Goal: Task Accomplishment & Management: Use online tool/utility

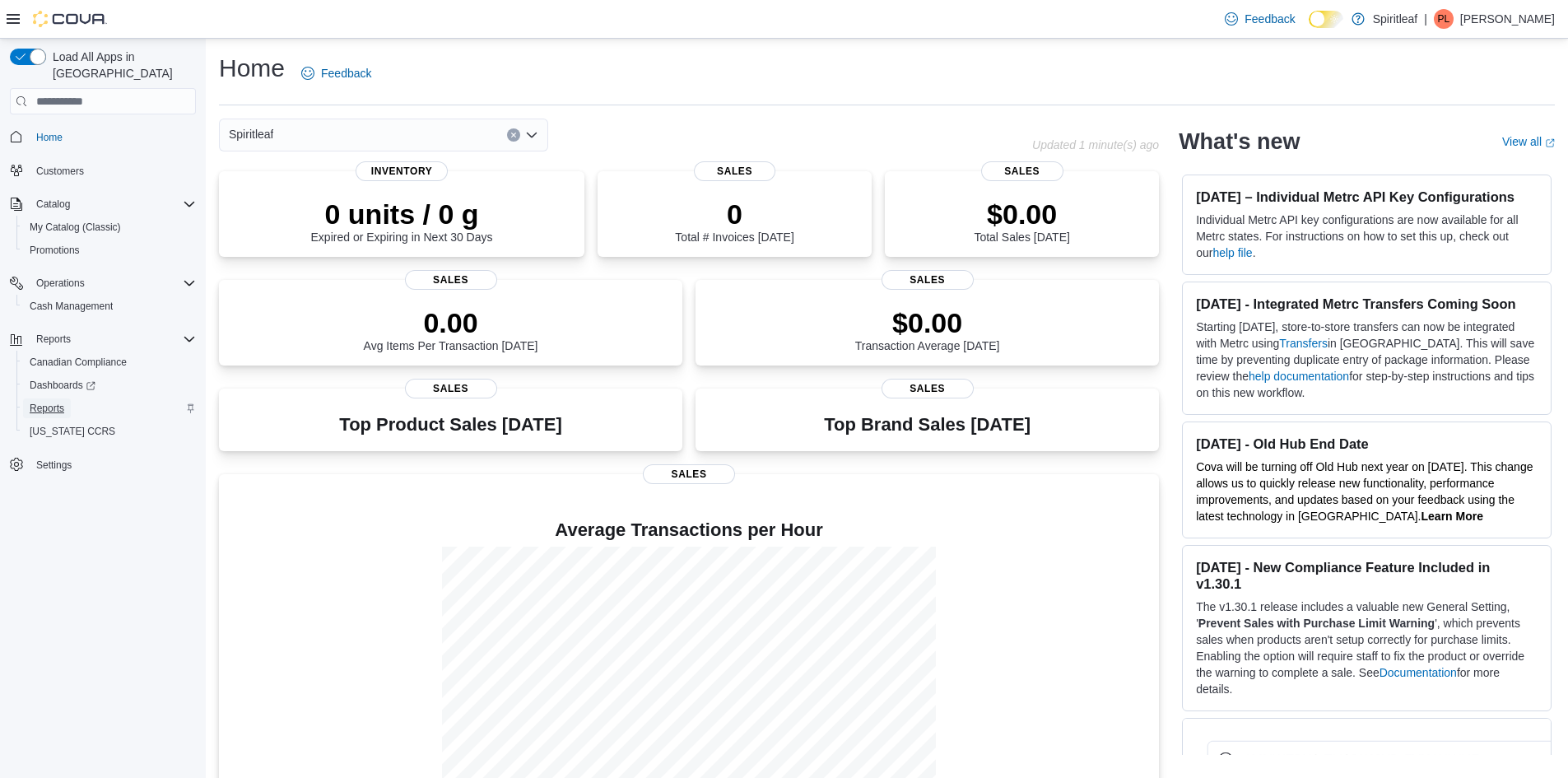
click at [49, 401] on span "Reports" at bounding box center [46, 408] width 35 height 13
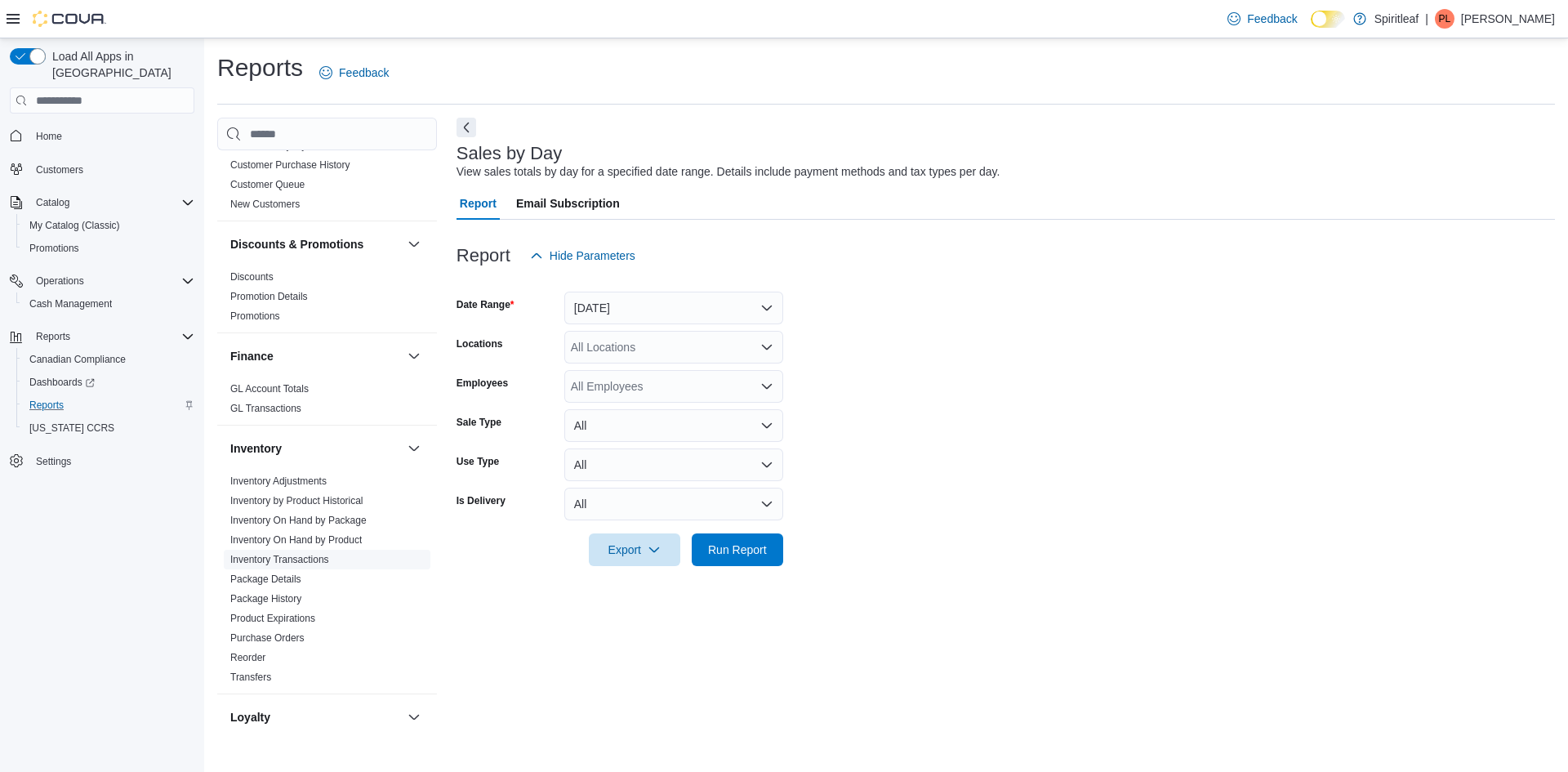
scroll to position [490, 0]
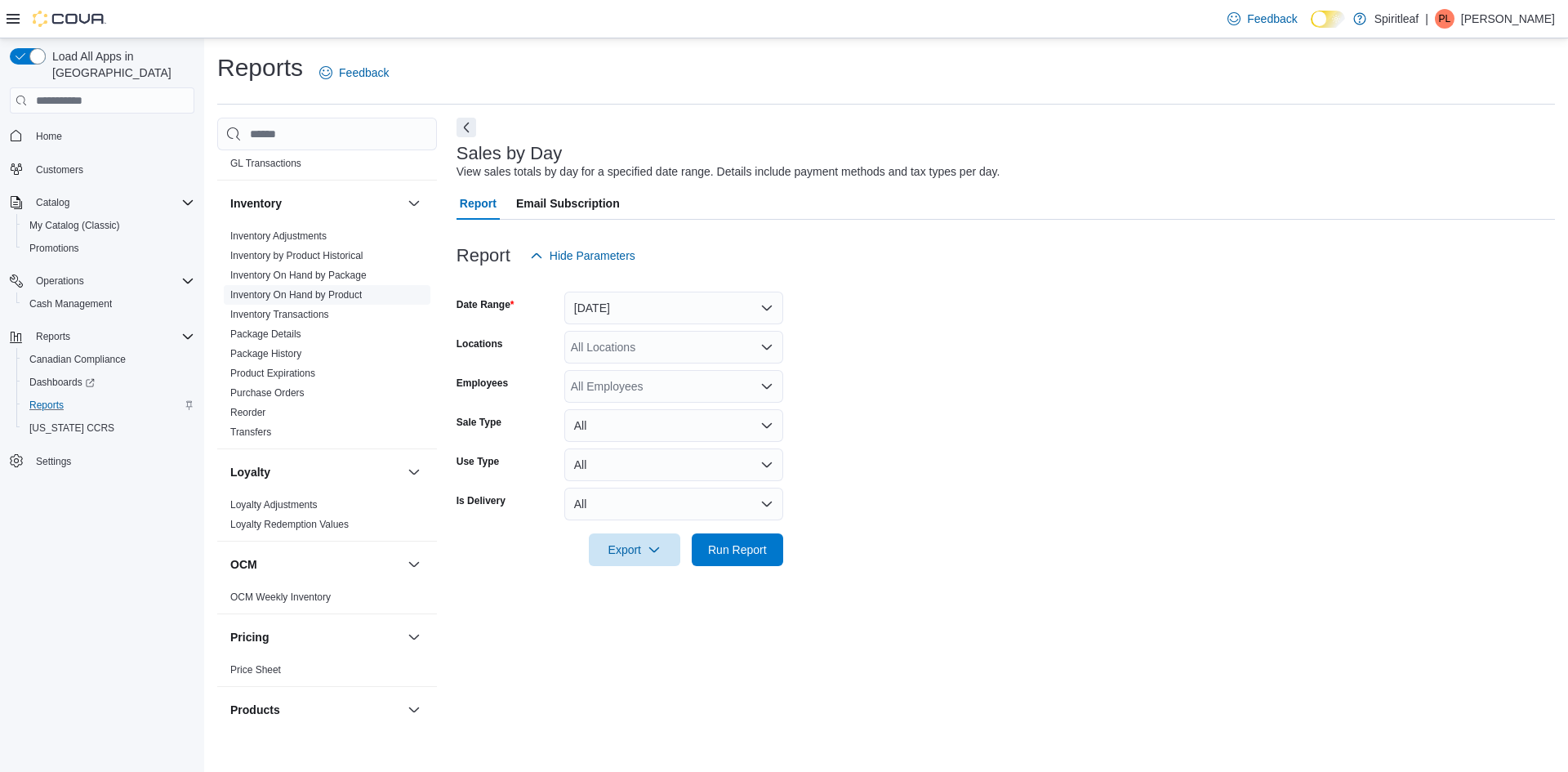
click at [324, 301] on span "Inventory On Hand by Product" at bounding box center [295, 295] width 131 height 13
click at [635, 313] on button "[DATE]" at bounding box center [674, 308] width 219 height 33
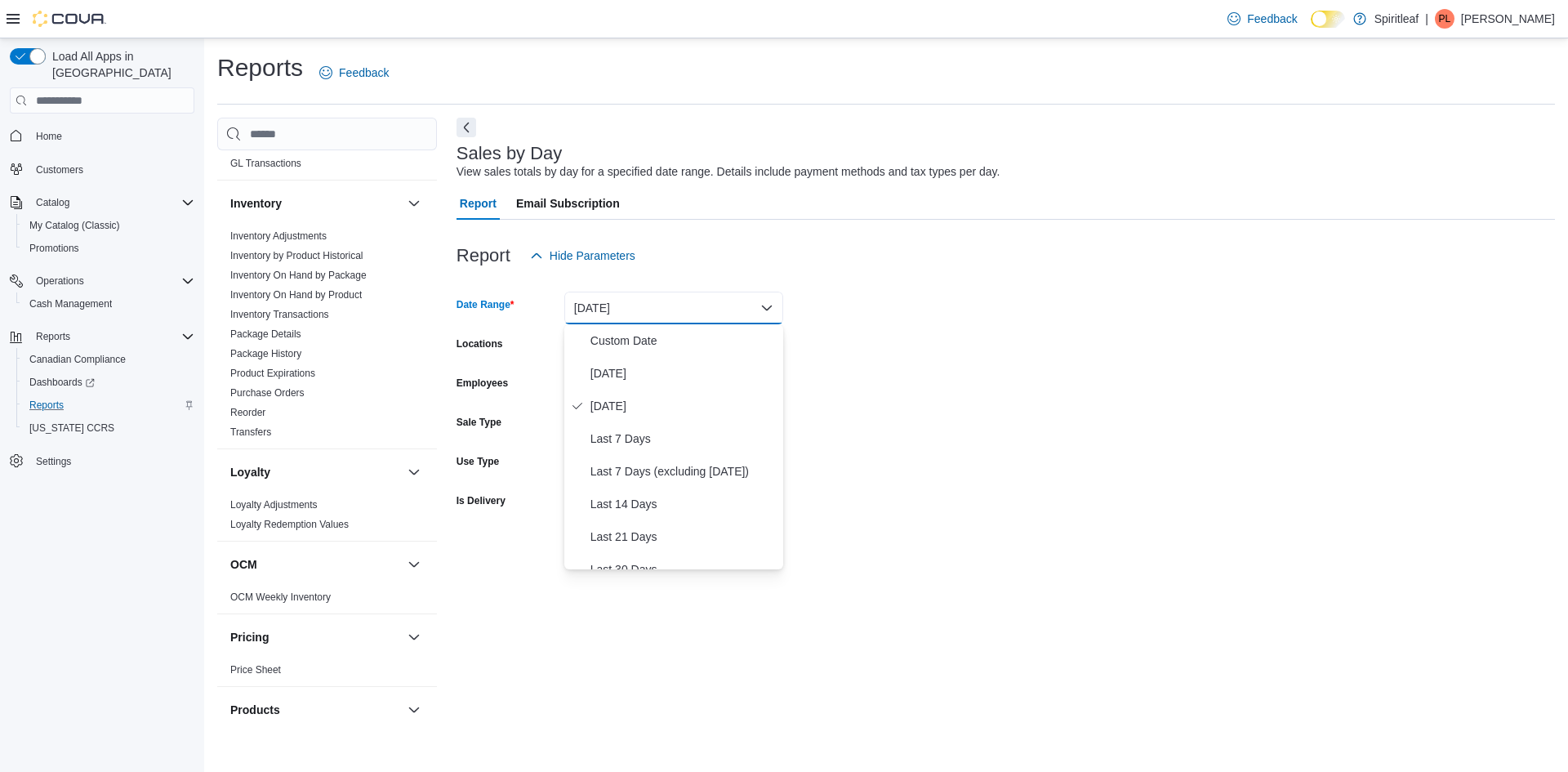
click at [830, 371] on form "Date Range [DATE] Locations All Locations Employees All Employees Sale Type All…" at bounding box center [1005, 418] width 1098 height 294
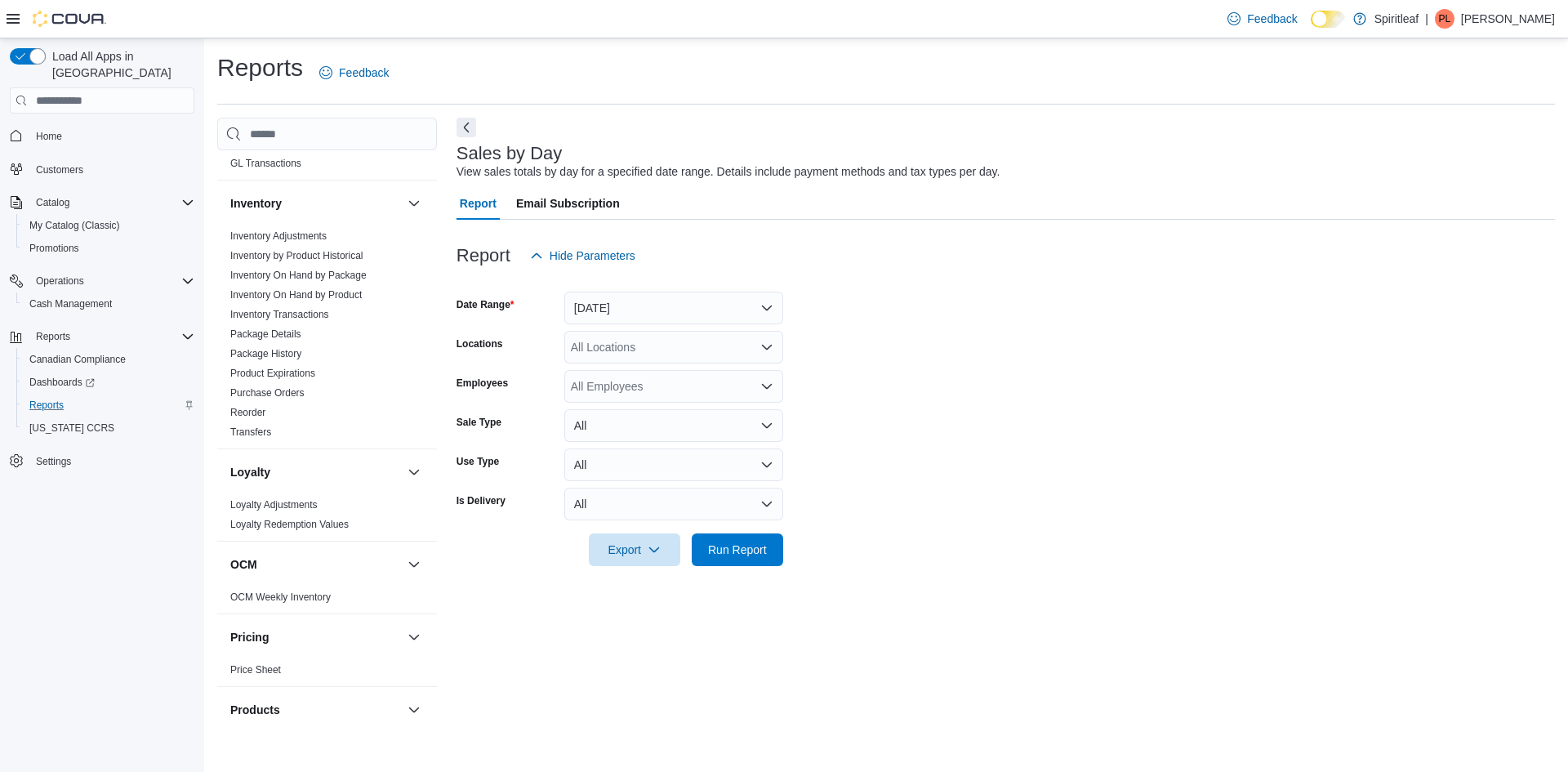
click at [600, 350] on div "All Locations" at bounding box center [674, 346] width 219 height 33
type input "***"
click at [728, 375] on span "[STREET_ADDRESS]" at bounding box center [680, 375] width 113 height 17
click at [873, 355] on form "Date Range [DATE] Locations [STREET_ADDRESS] Employees All Employees Sale Type …" at bounding box center [1005, 418] width 1098 height 294
click at [325, 284] on span "Inventory On Hand by Package" at bounding box center [327, 274] width 207 height 19
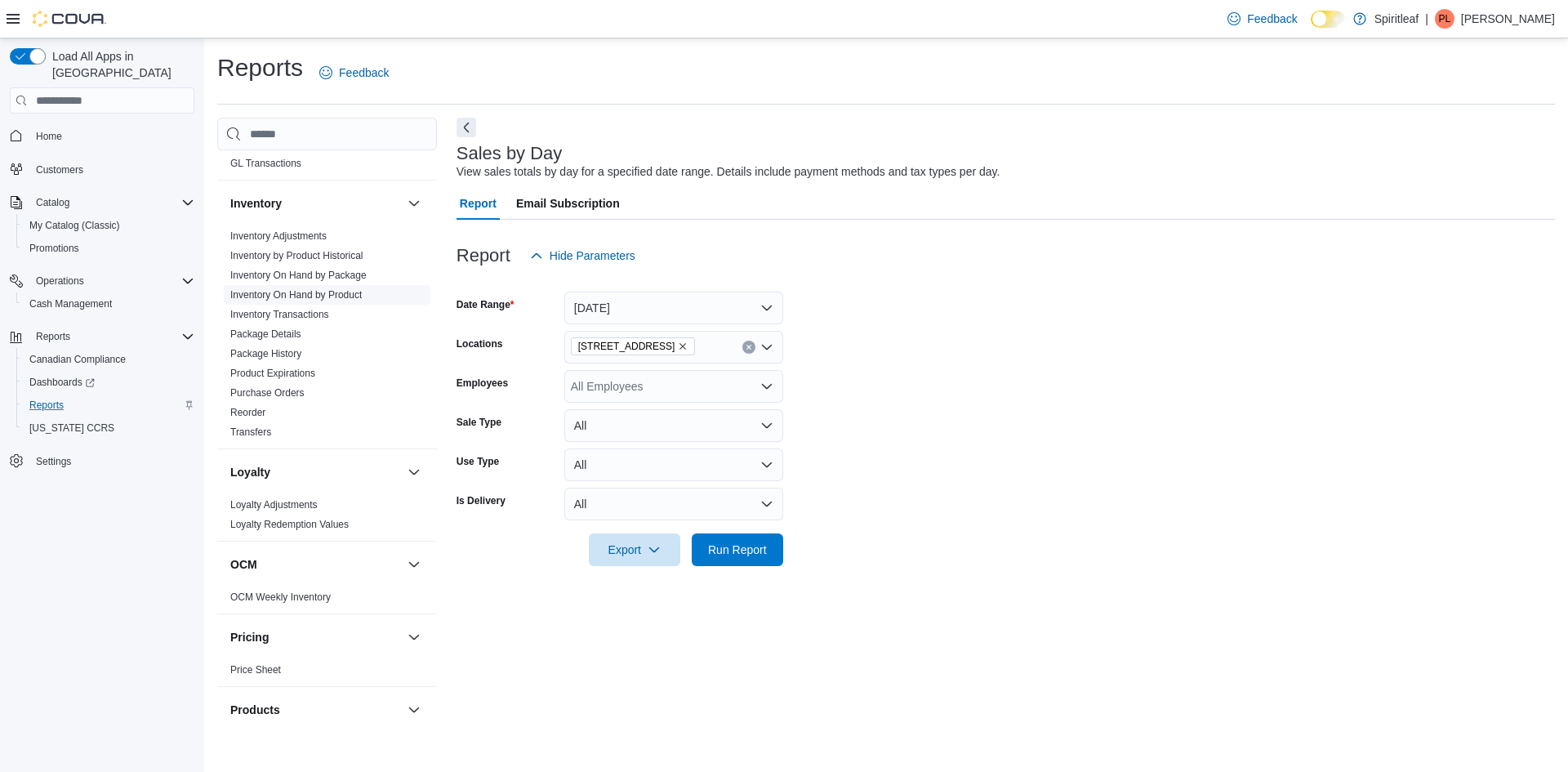
click at [318, 304] on span "Inventory On Hand by Product" at bounding box center [327, 294] width 207 height 19
click at [320, 299] on link "Inventory On Hand by Product" at bounding box center [295, 295] width 131 height 12
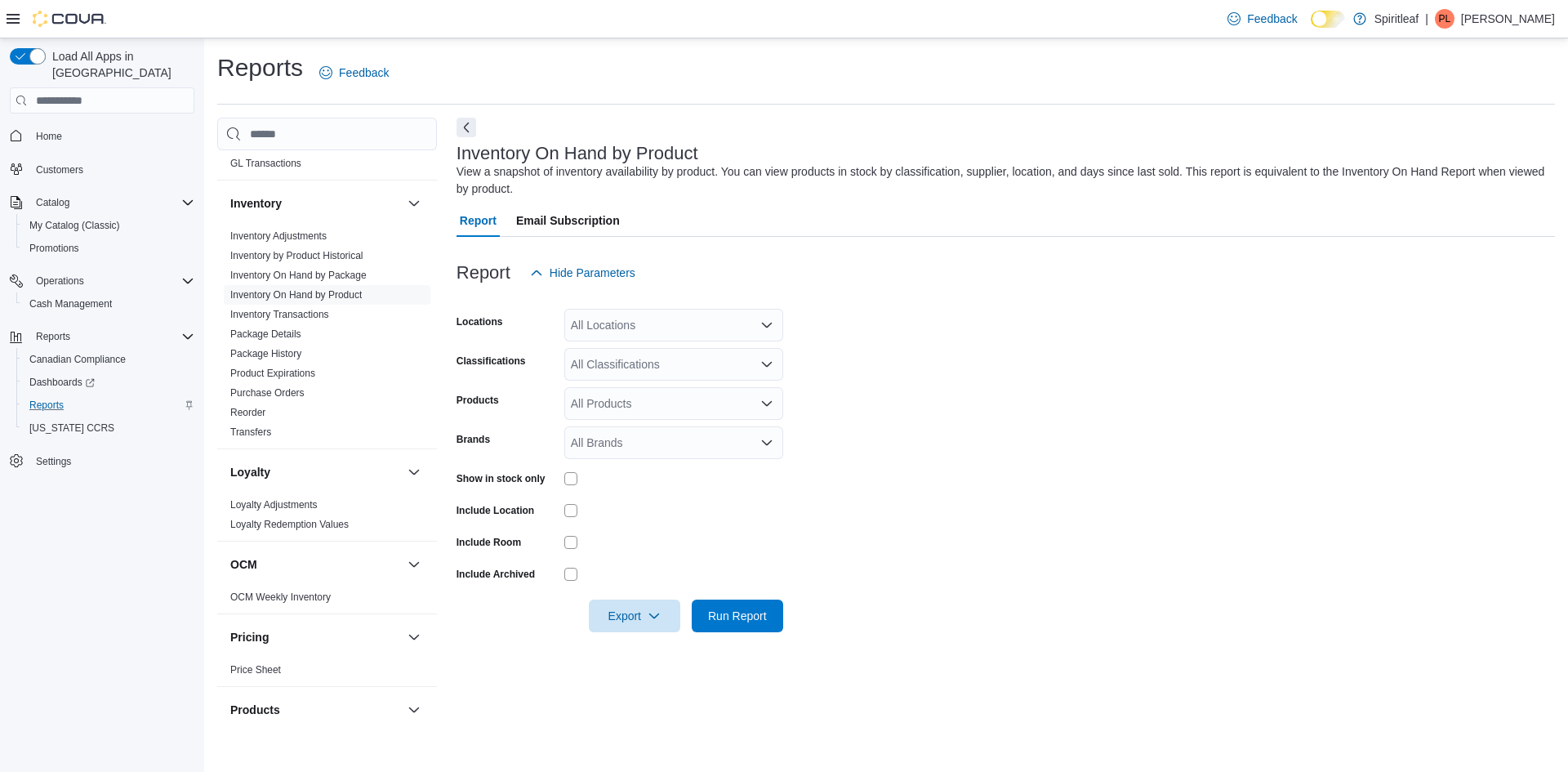
click at [750, 320] on div "All Locations" at bounding box center [674, 325] width 219 height 33
type input "***"
click at [697, 361] on button "[STREET_ADDRESS]" at bounding box center [674, 353] width 219 height 23
click at [1060, 337] on form "Locations [STREET_ADDRESS] Classifications All Classifications Products All Pro…" at bounding box center [1005, 461] width 1098 height 343
click at [645, 360] on div "All Classifications" at bounding box center [674, 364] width 219 height 33
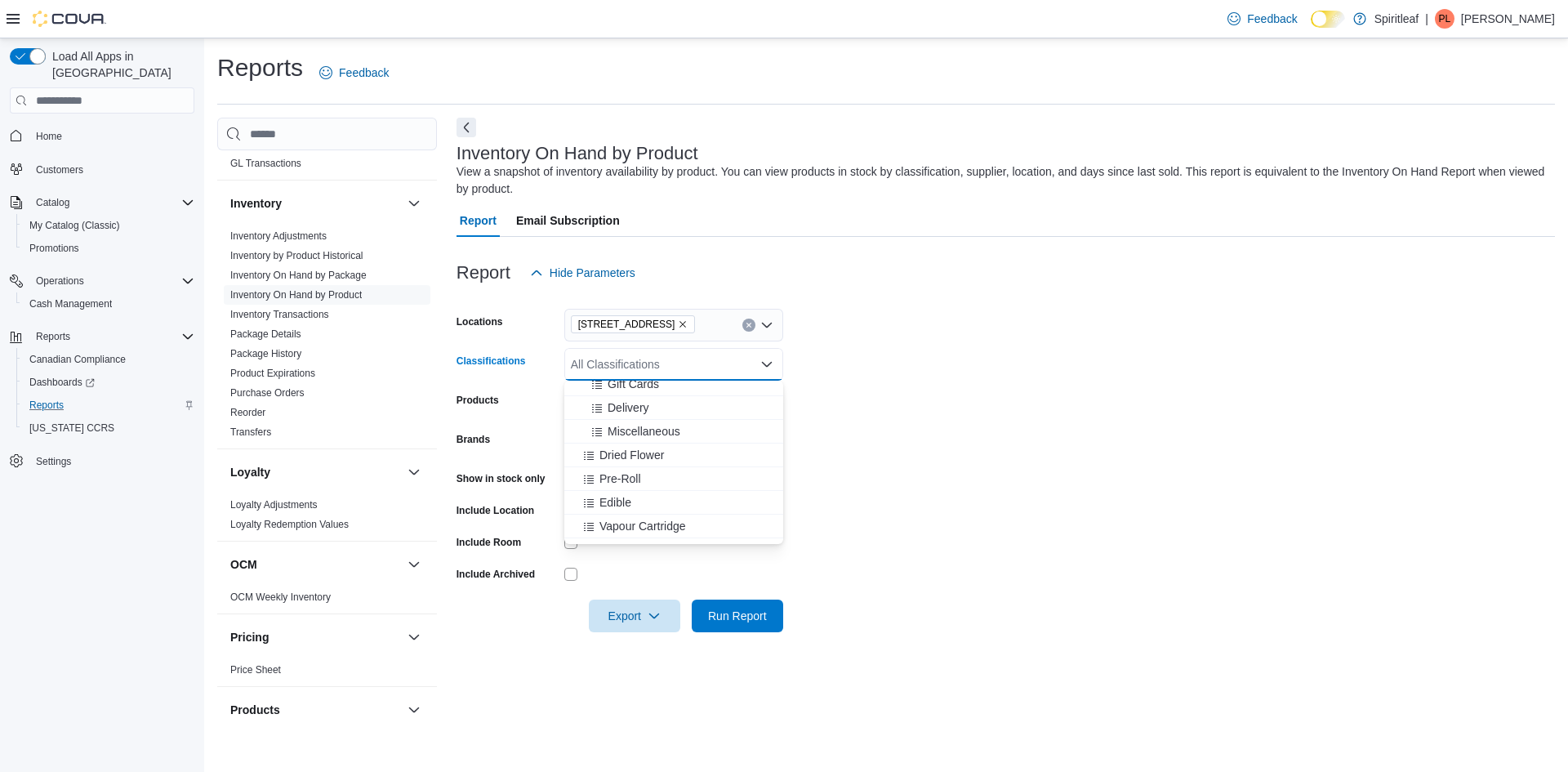
scroll to position [327, 0]
click at [636, 497] on span "Concentrate" at bounding box center [631, 492] width 62 height 17
click at [641, 492] on span "Beverage" at bounding box center [624, 492] width 49 height 17
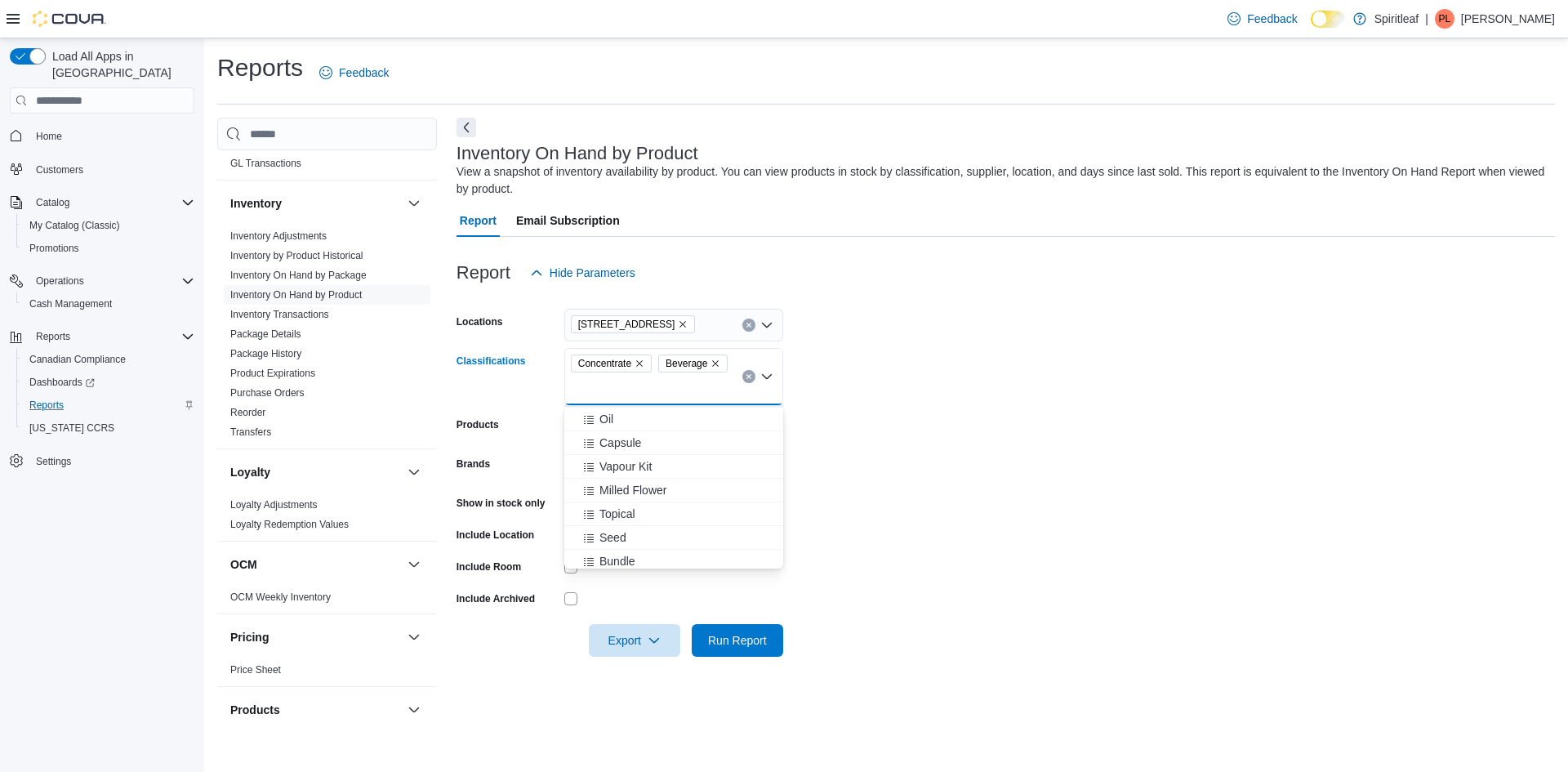
scroll to position [408, 0]
click at [610, 461] on span "Oil" at bounding box center [606, 458] width 14 height 17
click at [615, 462] on span "Capsule" at bounding box center [621, 458] width 42 height 17
click at [611, 529] on span "Seed" at bounding box center [613, 529] width 27 height 17
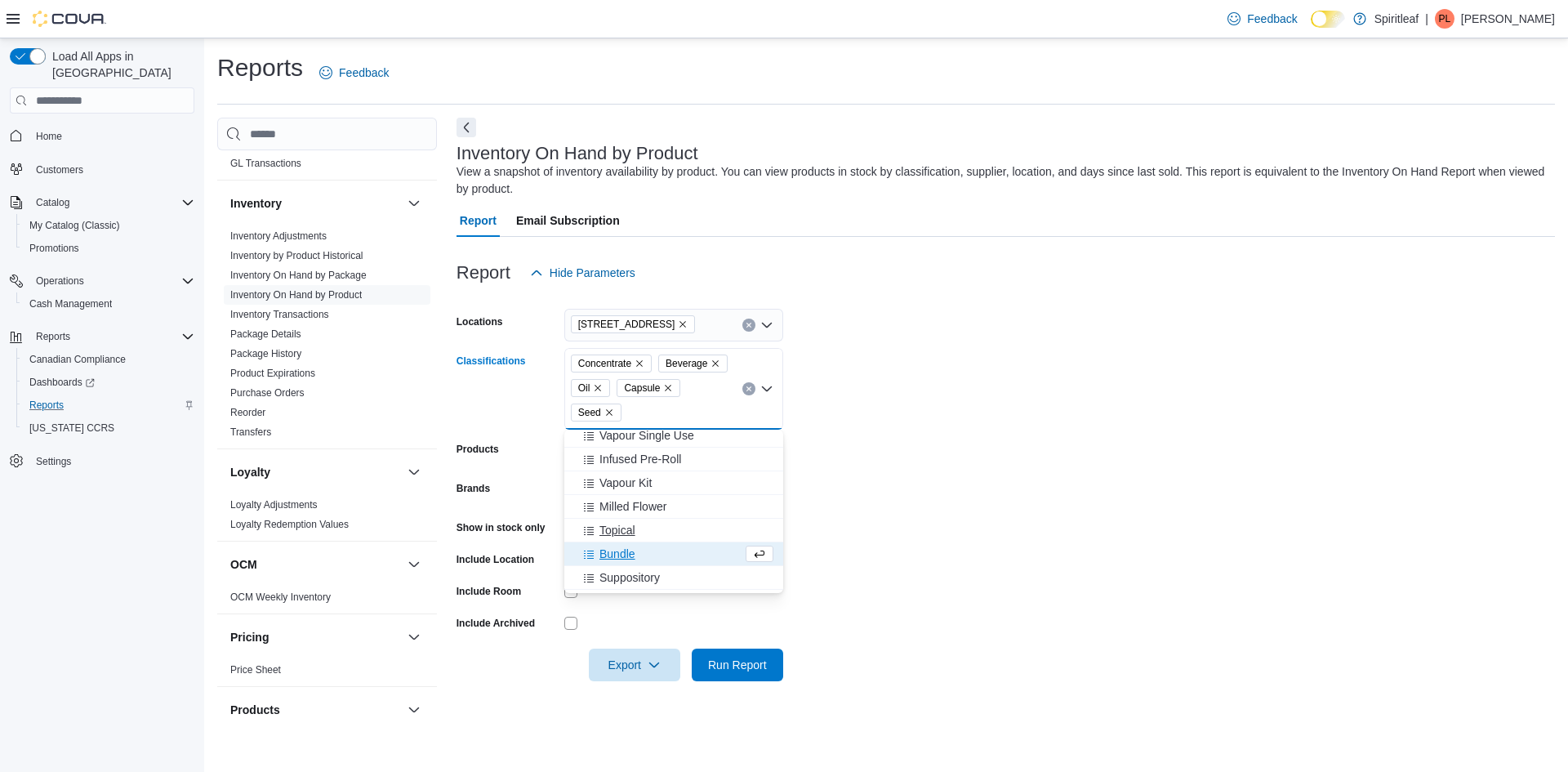
click at [631, 529] on span "Topical" at bounding box center [617, 530] width 36 height 17
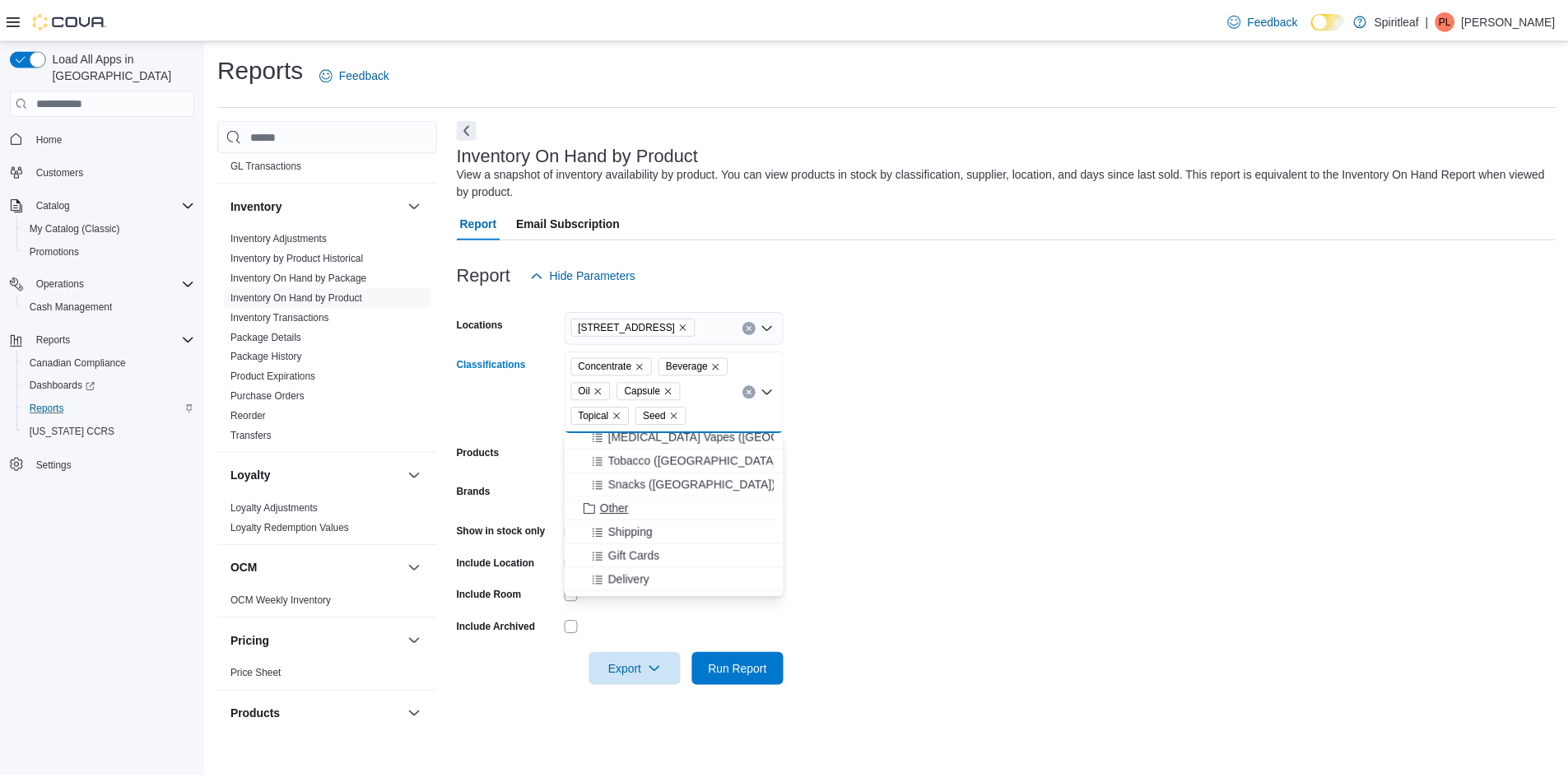
scroll to position [0, 0]
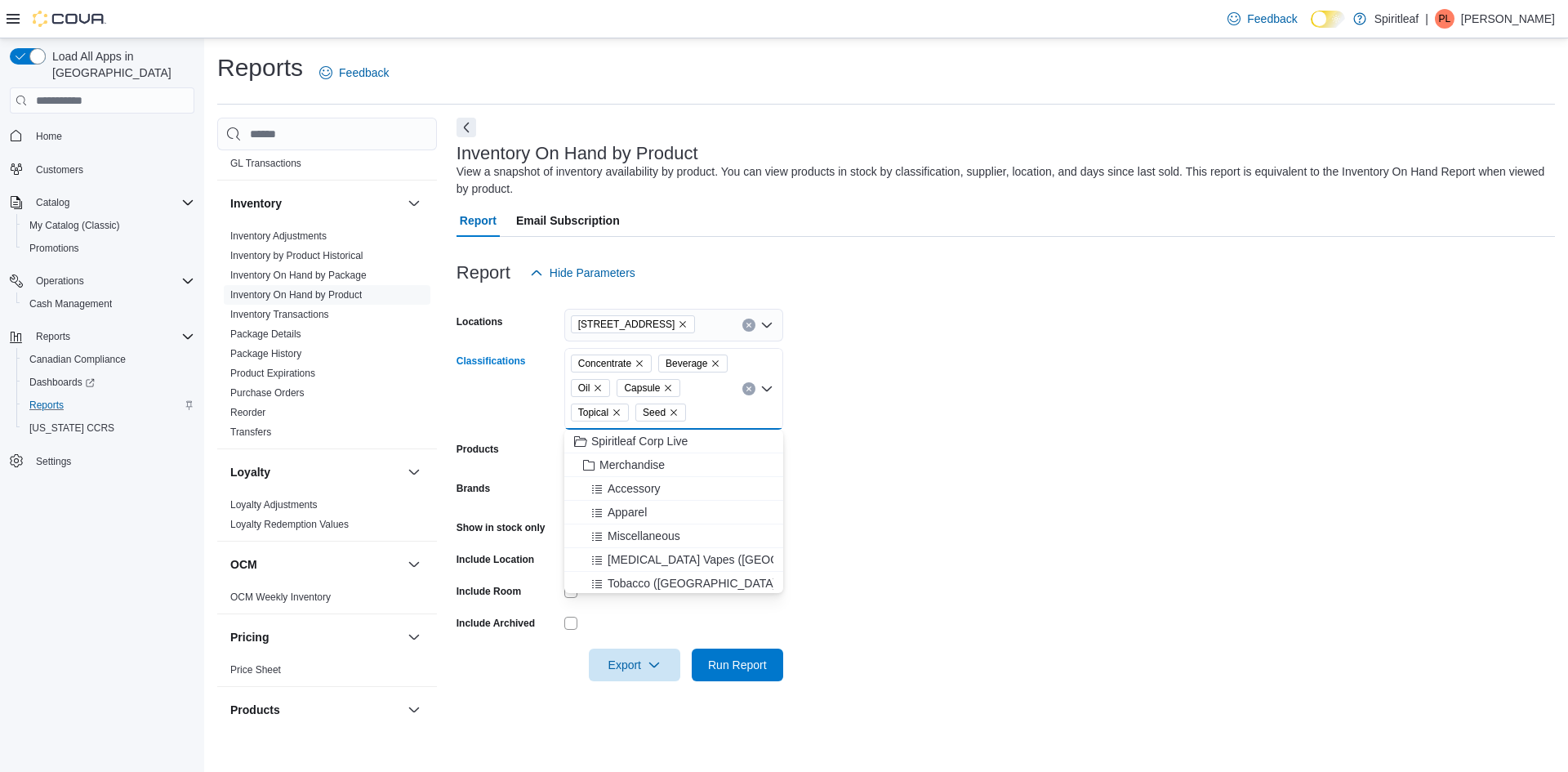
click at [1188, 508] on form "Locations [STREET_ADDRESS] Classifications Concentrate Beverage Oil Capsule Top…" at bounding box center [1005, 485] width 1098 height 392
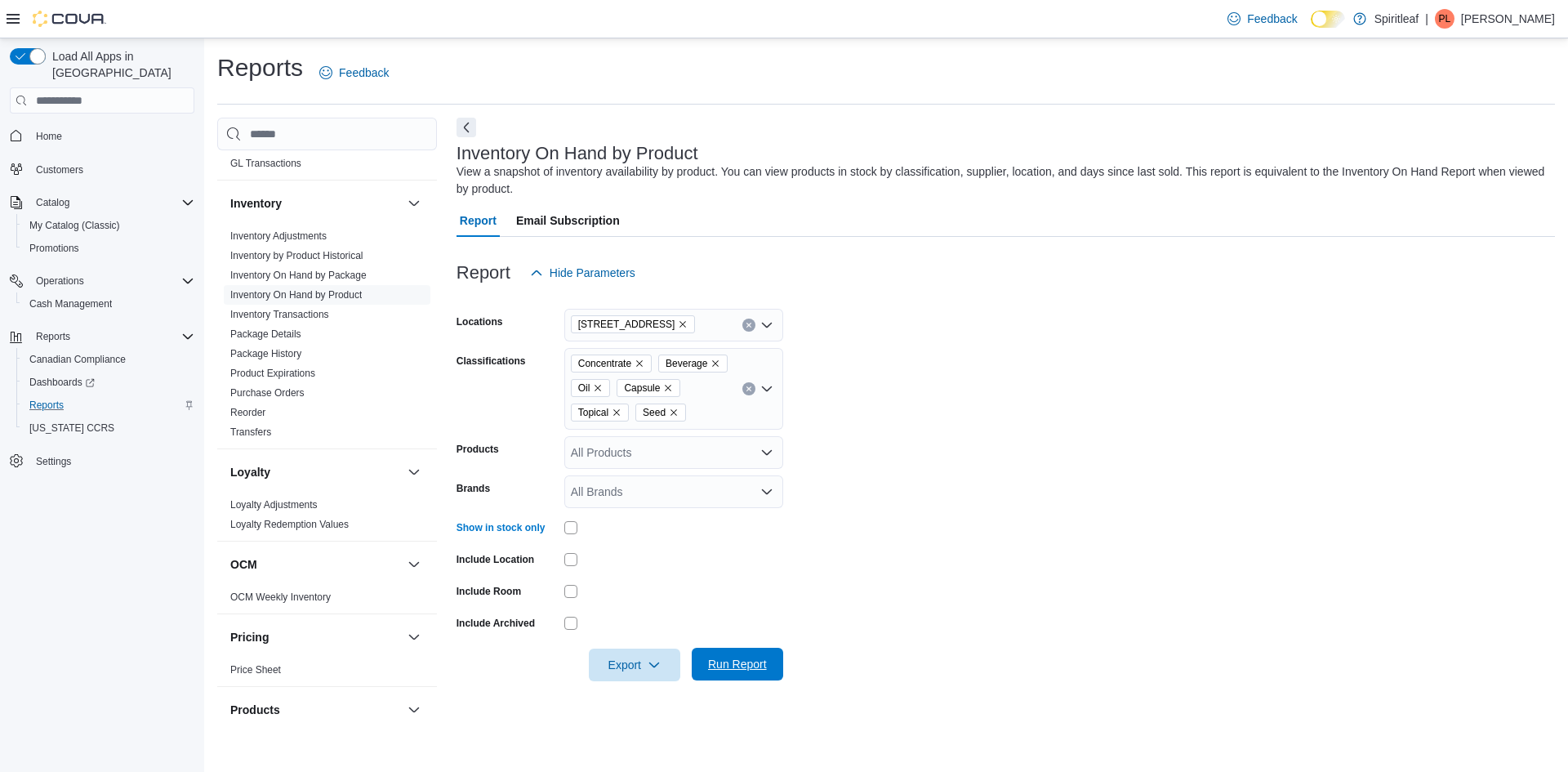
click at [739, 663] on span "Run Report" at bounding box center [737, 664] width 59 height 17
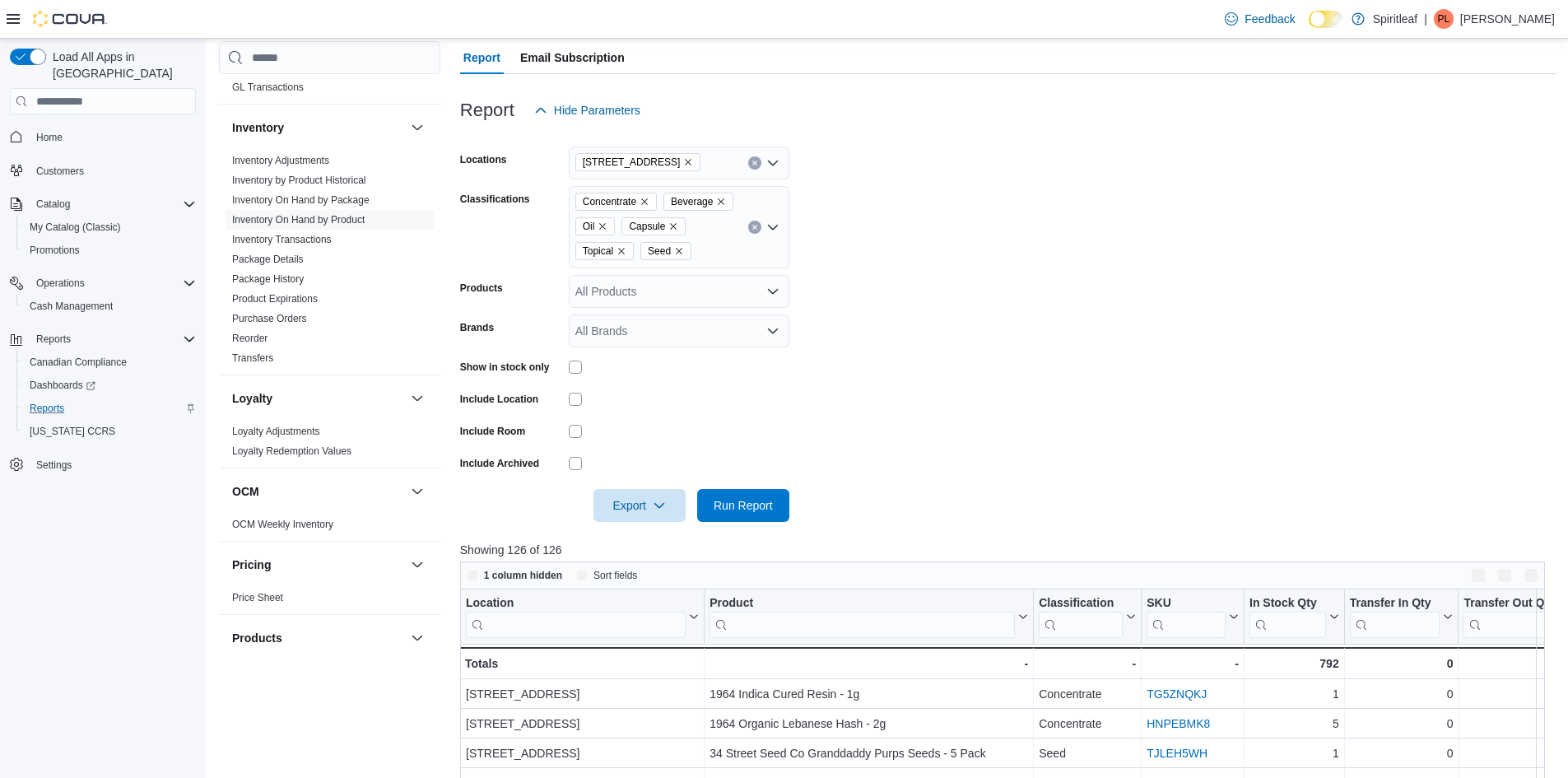
scroll to position [411, 0]
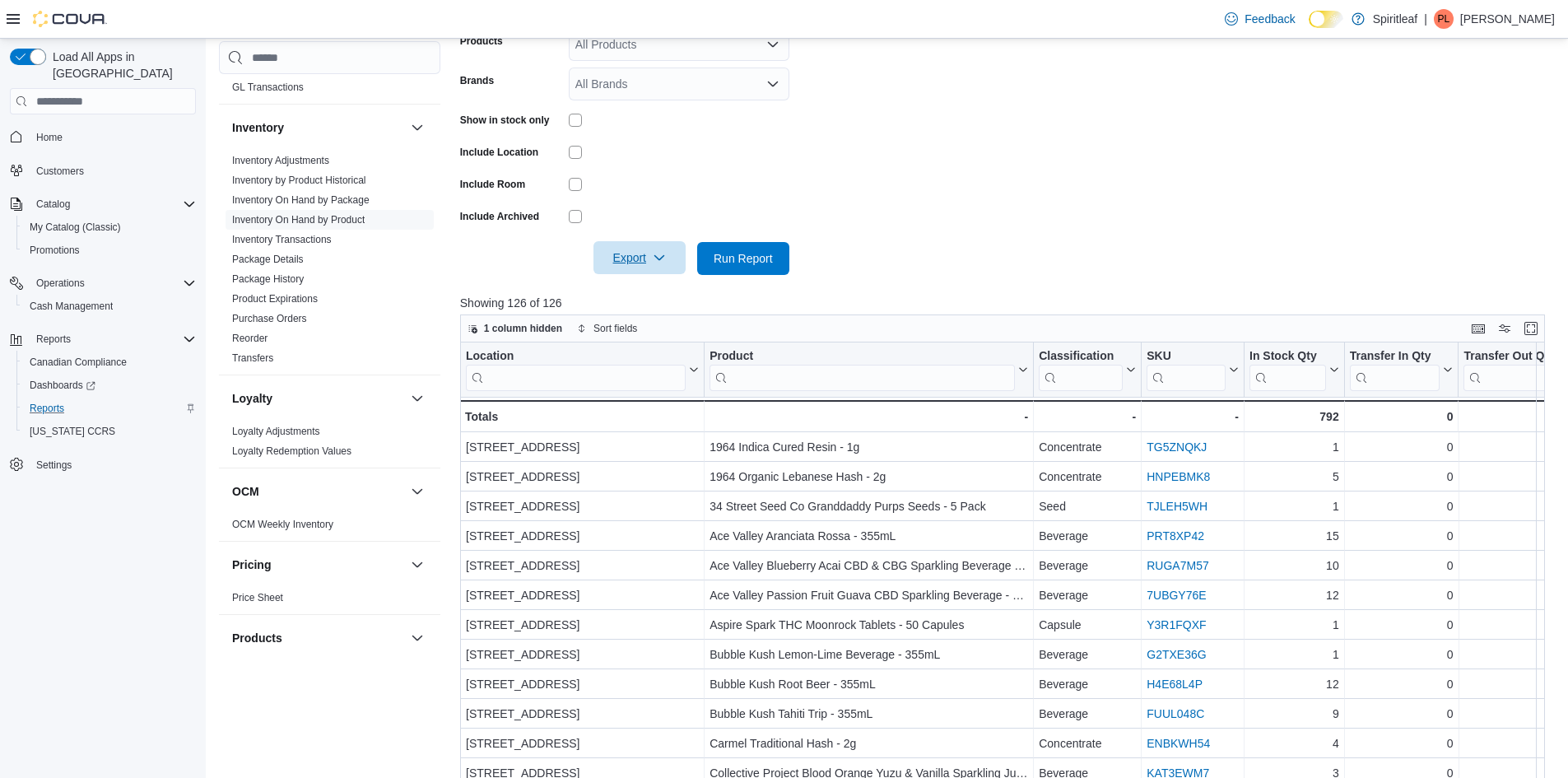
click at [645, 269] on span "Export" at bounding box center [640, 257] width 72 height 33
click at [642, 285] on span "Export to Excel" at bounding box center [642, 292] width 74 height 13
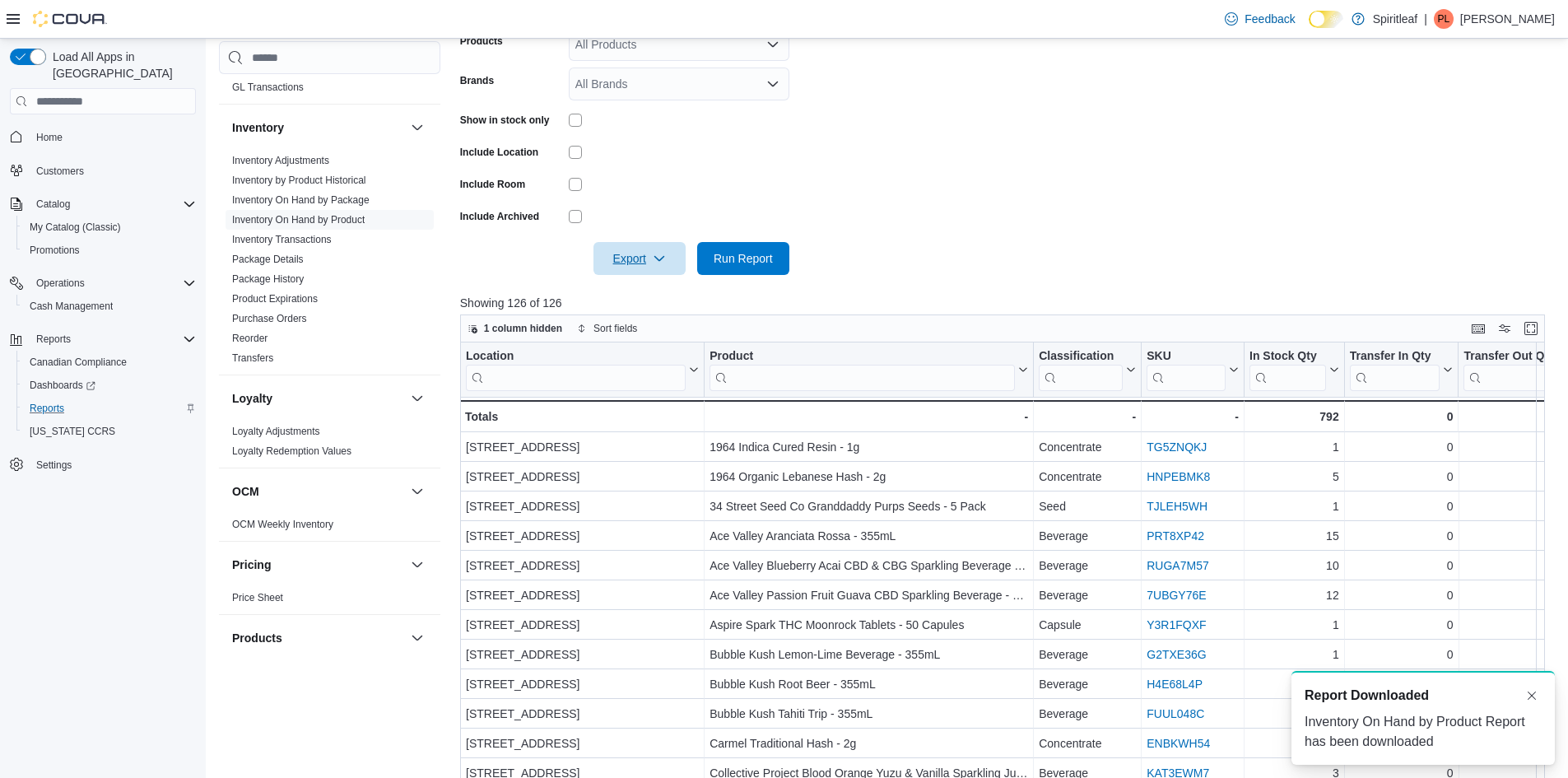
scroll to position [0, 0]
